Goal: Information Seeking & Learning: Find specific page/section

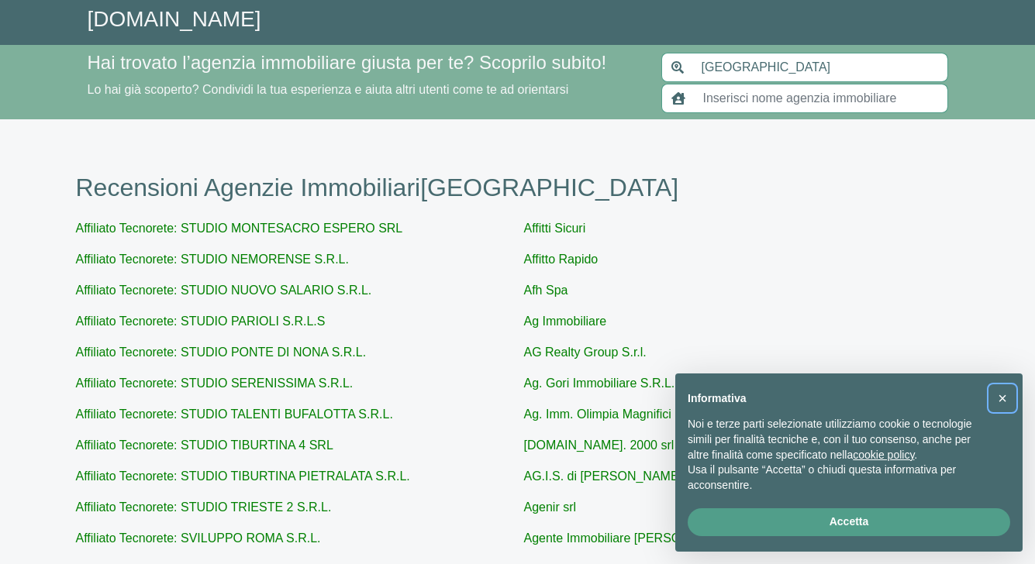
click at [995, 402] on button "×" at bounding box center [1002, 398] width 25 height 25
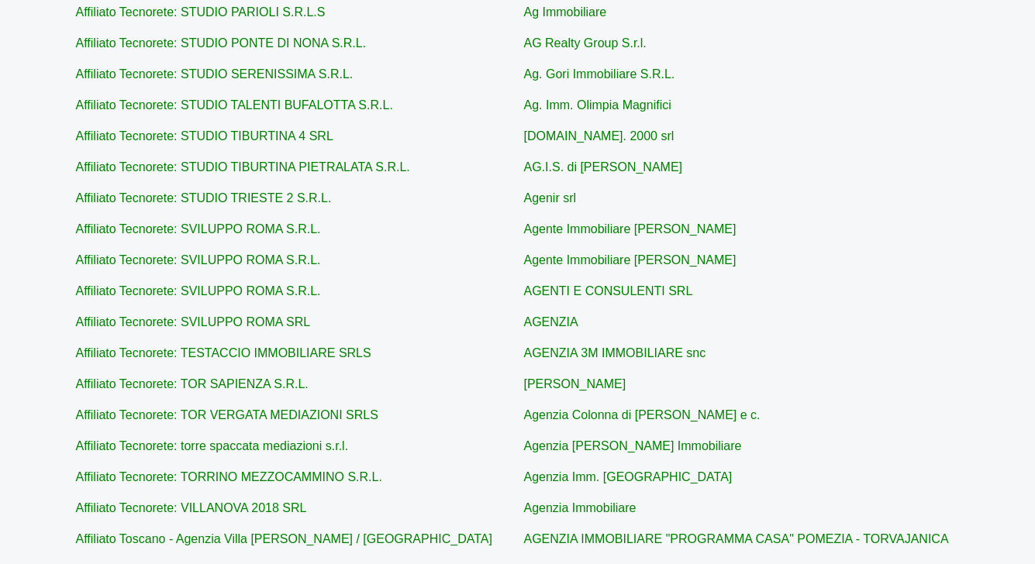
scroll to position [310, 0]
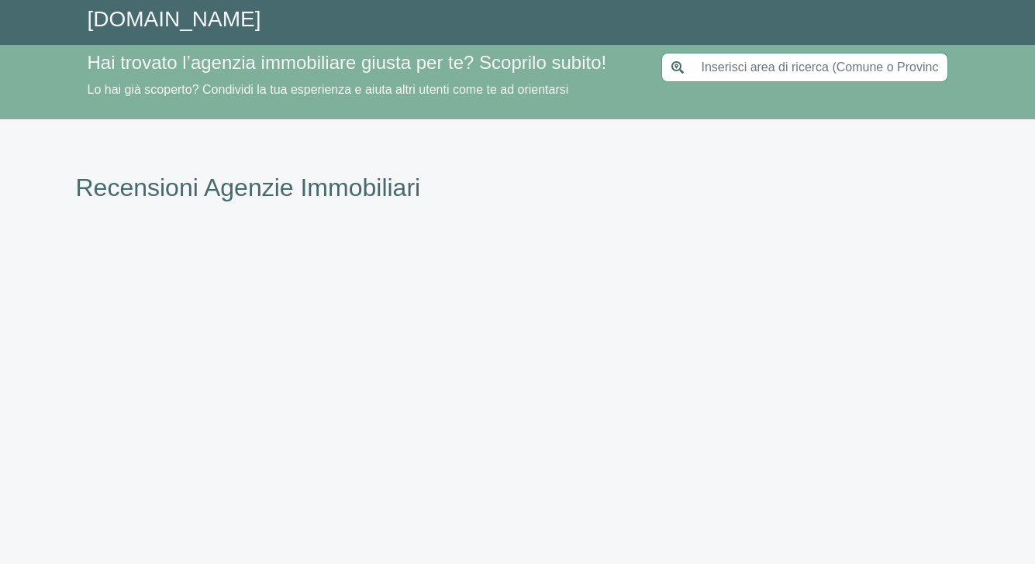
type input "[GEOGRAPHIC_DATA]"
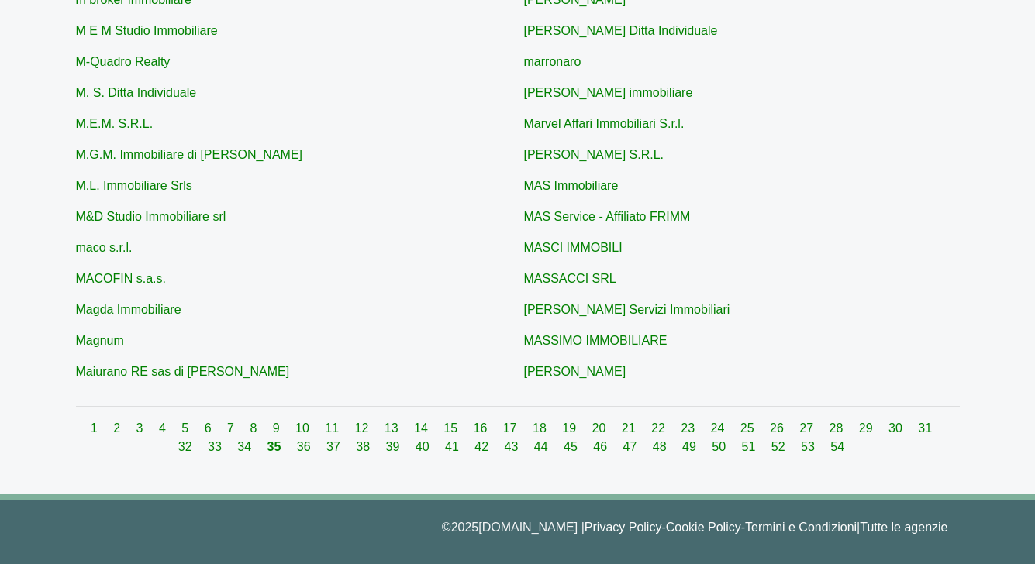
scroll to position [605, 0]
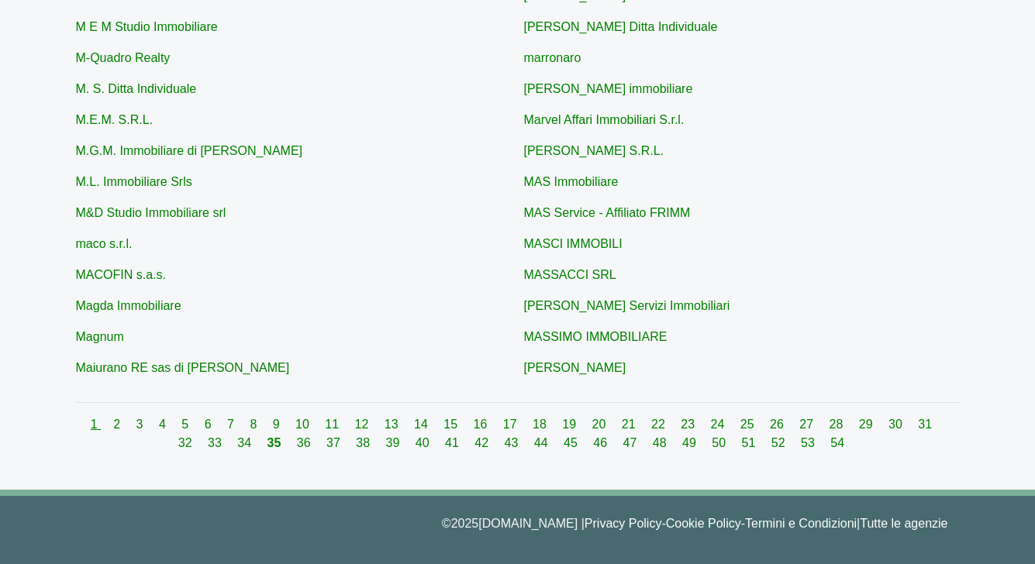
click at [91, 421] on link "1" at bounding box center [96, 424] width 10 height 13
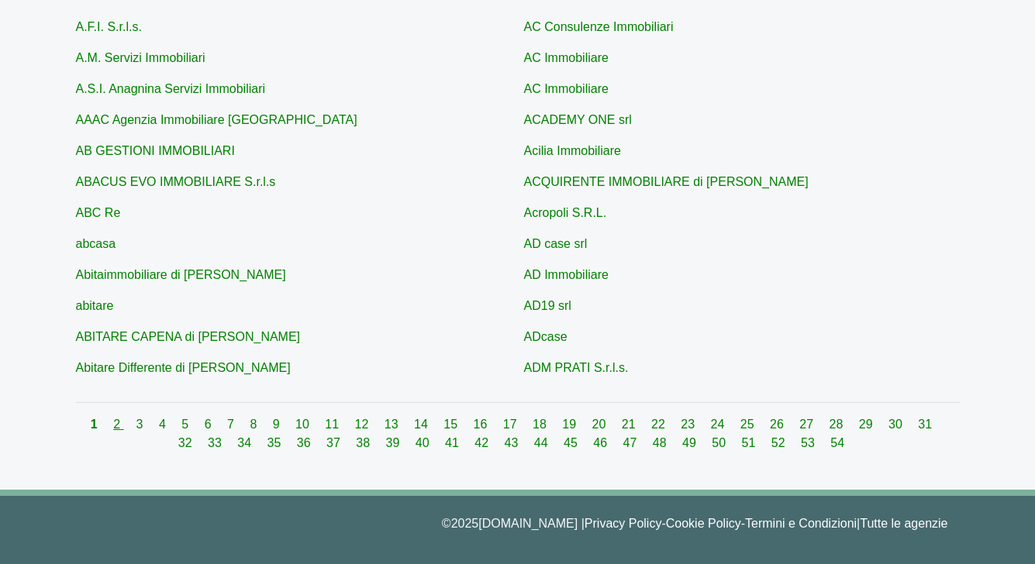
click at [113, 424] on link "2" at bounding box center [118, 424] width 10 height 13
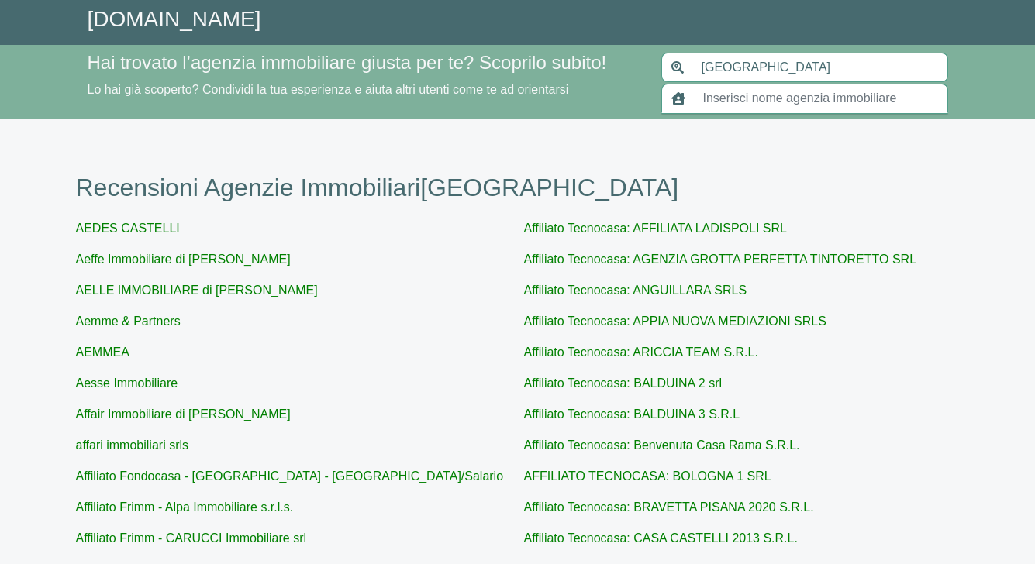
click at [714, 103] on input "text" at bounding box center [821, 98] width 254 height 29
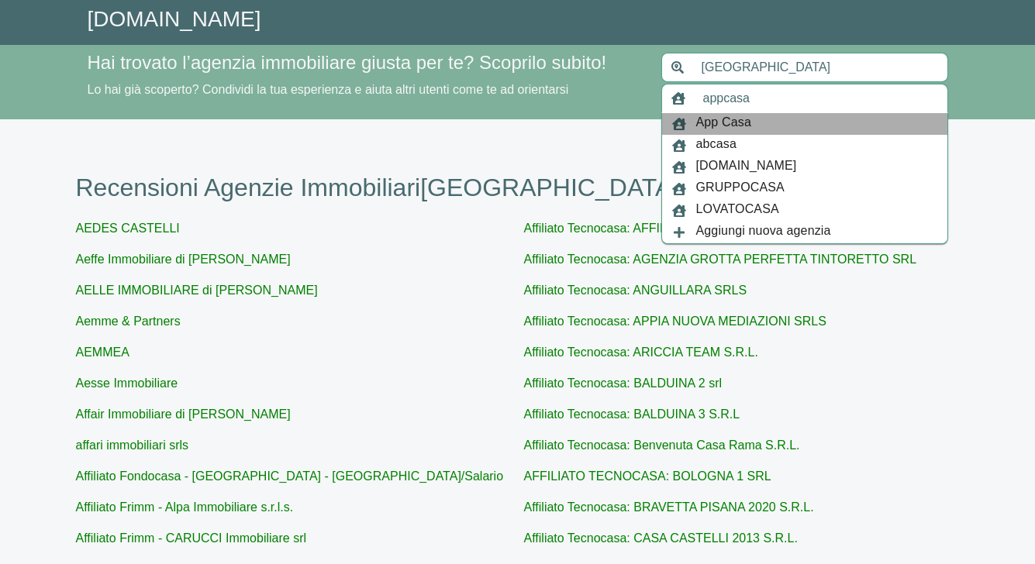
click at [717, 124] on span "App Casa" at bounding box center [723, 124] width 55 height 22
type input "App Casa"
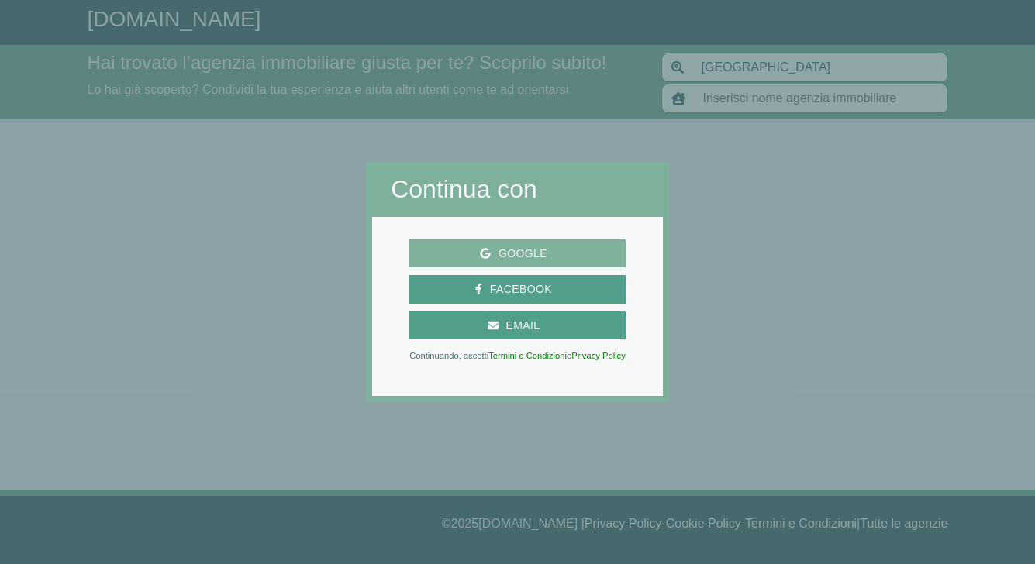
click at [530, 247] on span "Google" at bounding box center [523, 253] width 64 height 19
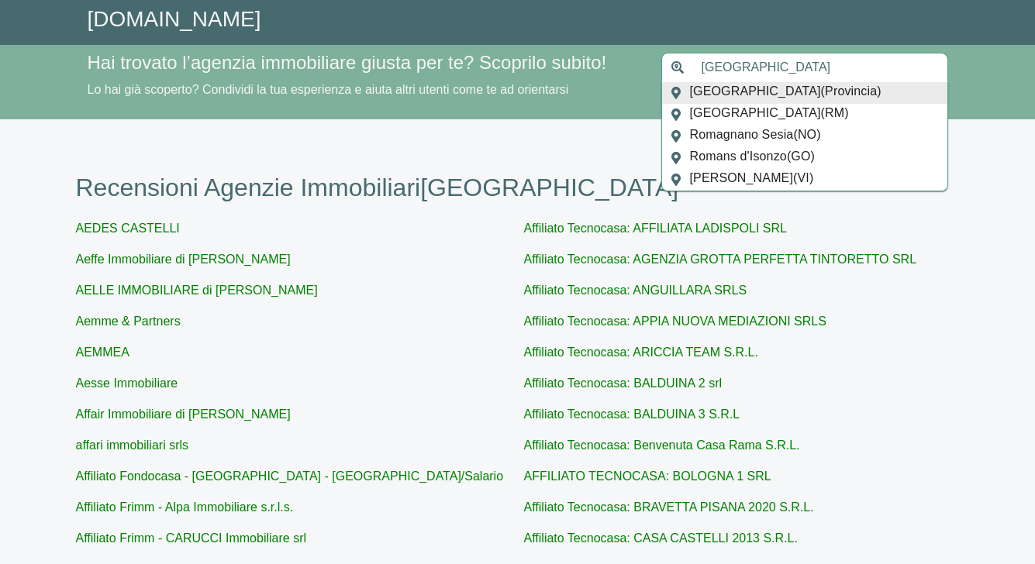
click at [703, 74] on input "[GEOGRAPHIC_DATA]" at bounding box center [820, 67] width 256 height 29
click at [844, 72] on input "Sant'Agata Bolognese" at bounding box center [820, 67] width 256 height 29
type input "Piancastagnaio"
